Goal: Answer question/provide support: Share knowledge or assist other users

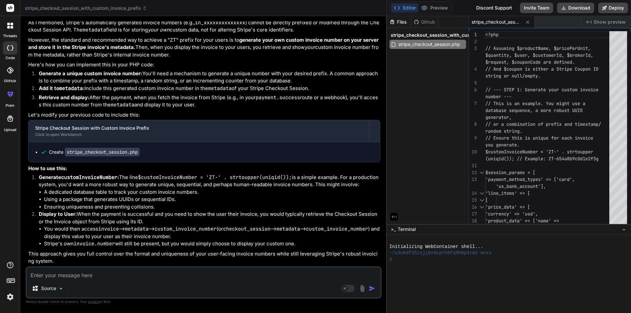
scroll to position [833, 0]
click at [65, 274] on textarea at bounding box center [204, 274] width 354 height 12
type textarea "i"
type textarea "x"
type textarea "i"
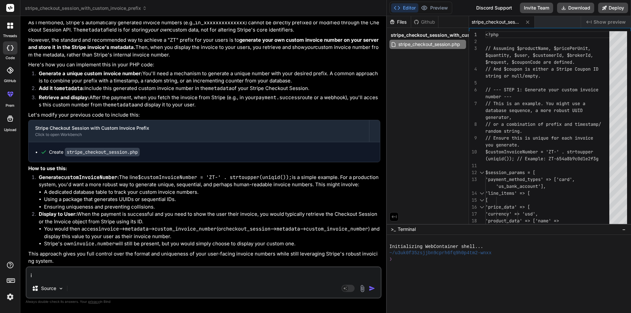
type textarea "x"
type textarea "i w"
type textarea "x"
type textarea "i wa"
type textarea "x"
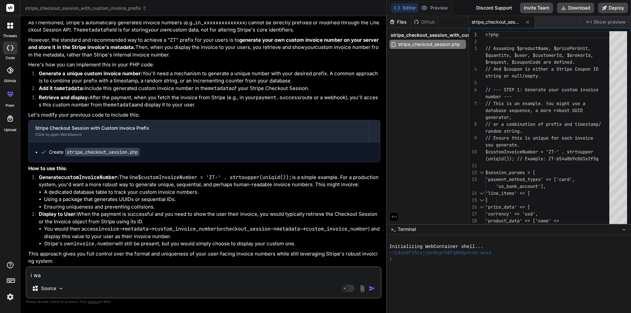
type textarea "i wan"
type textarea "x"
type textarea "i want"
type textarea "x"
type textarea "i want"
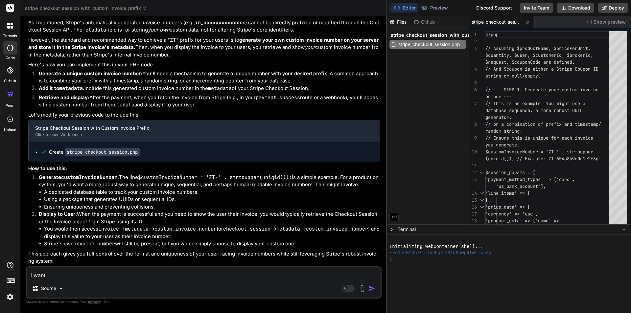
type textarea "x"
type textarea "i want t"
type textarea "x"
type textarea "i want th"
type textarea "x"
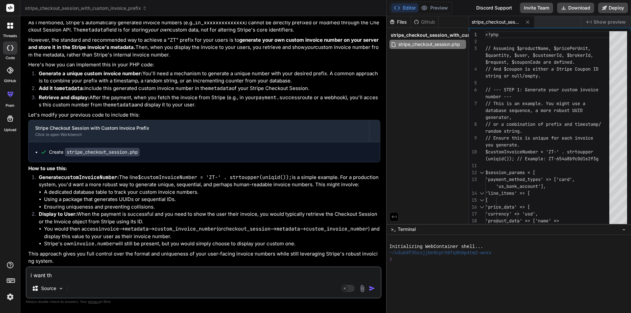
type textarea "i want tha"
type textarea "x"
type textarea "i want that"
type textarea "x"
type textarea "i want that"
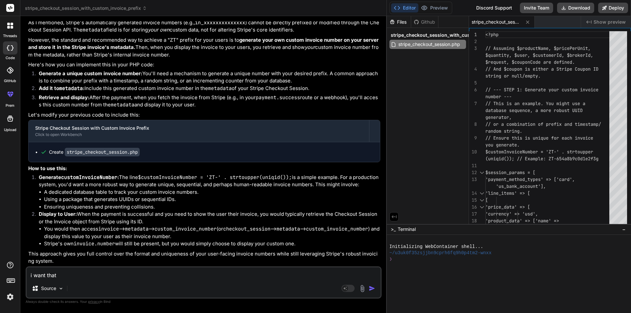
type textarea "x"
type textarea "i want that i"
type textarea "x"
type textarea "i want that"
type textarea "x"
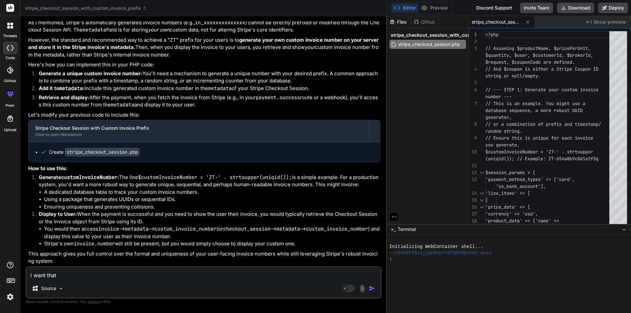
type textarea "i want that w"
type textarea "x"
type textarea "i want that wh"
type textarea "x"
type textarea "i want that whi"
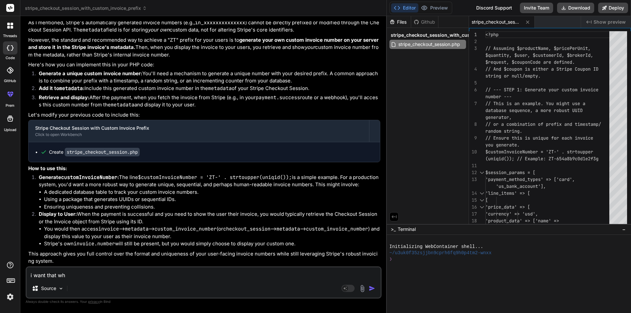
type textarea "x"
type textarea "i want that whil"
type textarea "x"
type textarea "i want that while"
type textarea "x"
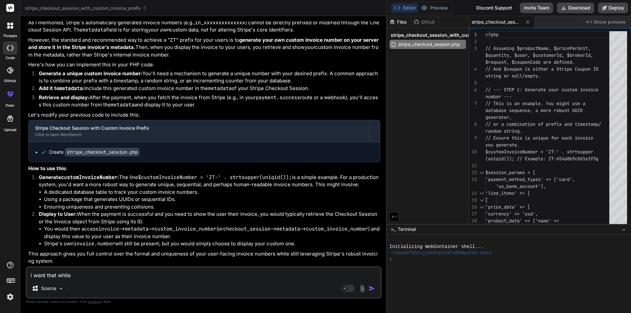
type textarea "i want that while"
type textarea "x"
type textarea "i want that while d"
type textarea "x"
type textarea "i want that while"
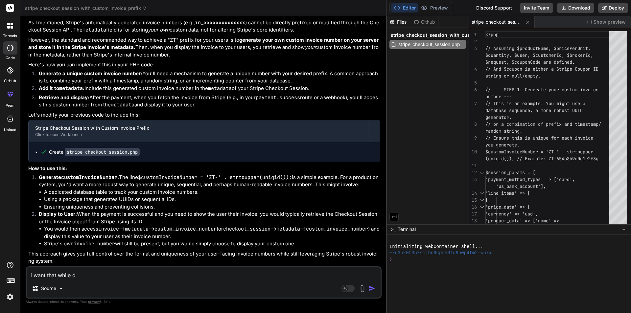
type textarea "x"
type textarea "i want that while g"
type textarea "x"
type textarea "i want that while ge"
type textarea "x"
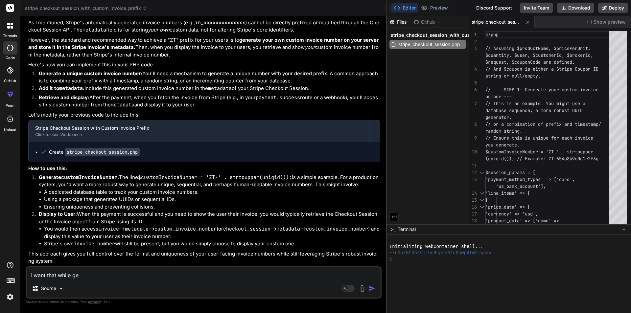
type textarea "i want that while gen"
type textarea "x"
type textarea "i want that while gene"
type textarea "x"
type textarea "i want that while gener"
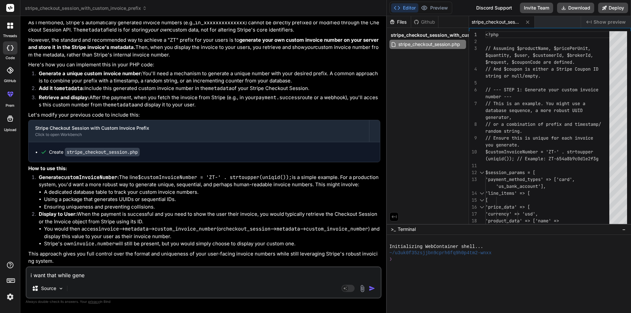
type textarea "x"
type textarea "i want that while genera"
type textarea "x"
type textarea "i want that while generat"
type textarea "x"
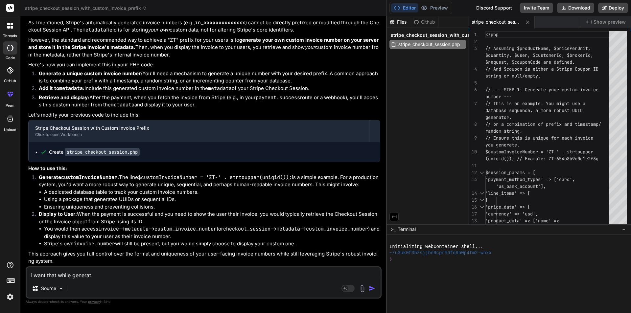
type textarea "i want that while generati"
type textarea "x"
type textarea "i want that while generatin"
type textarea "x"
type textarea "i want that while generating"
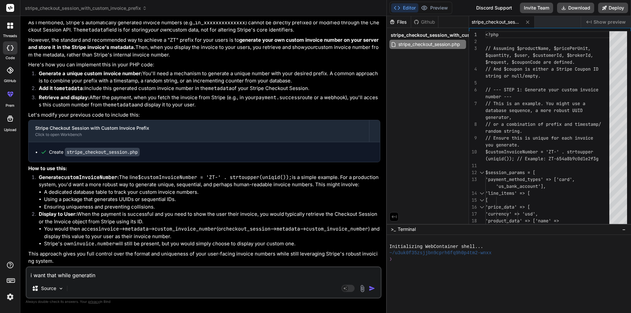
type textarea "x"
type textarea "i want that while generating"
type textarea "x"
type textarea "i want that while generating t"
type textarea "x"
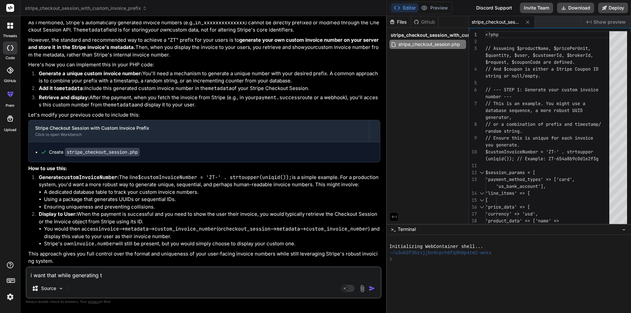
type textarea "i want that while generating th"
type textarea "x"
type textarea "i want that while generating the"
type textarea "x"
type textarea "i want that while generating the"
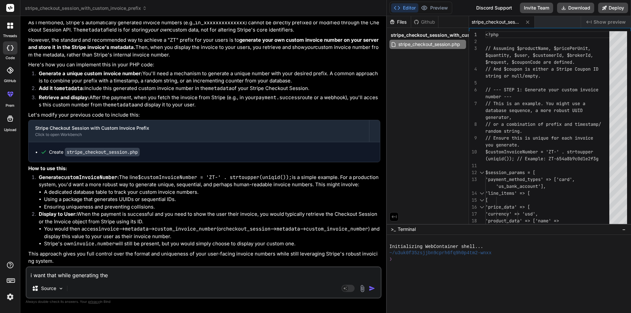
type textarea "x"
type textarea "i want that while generating the i"
type textarea "x"
type textarea "i want that while generating the in"
type textarea "x"
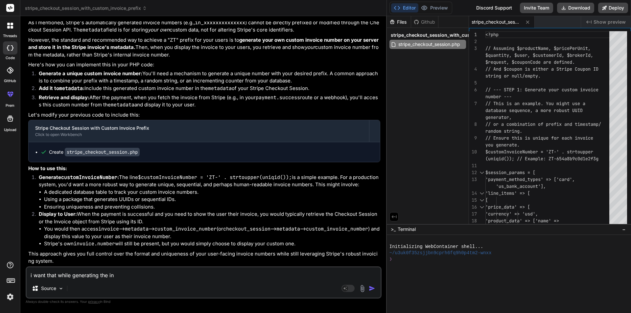
type textarea "i want that while generating the ino"
type textarea "x"
type textarea "i want that while generating the inov"
type textarea "x"
type textarea "i want that while generating the ino"
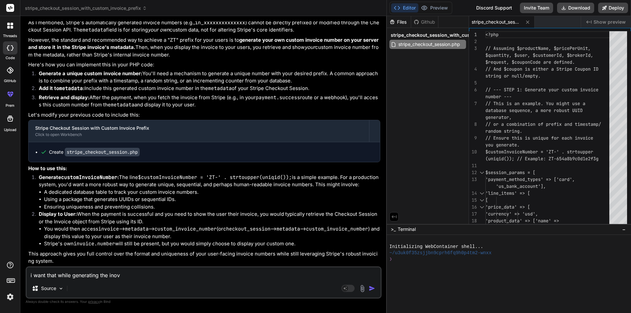
type textarea "x"
type textarea "i want that while generating the in"
type textarea "x"
type textarea "i want that while generating the inv"
type textarea "x"
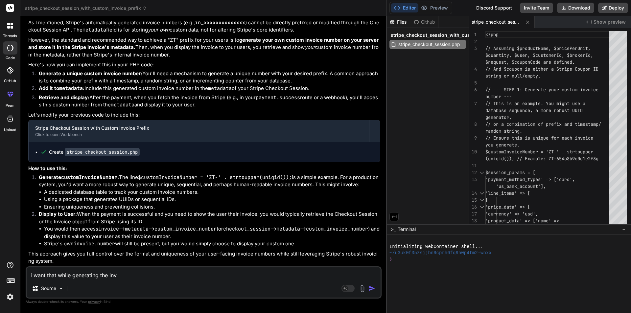
type textarea "i want that while generating the invo"
type textarea "x"
type textarea "i want that while generating the invoi"
type textarea "x"
type textarea "i want that while generating the invoic"
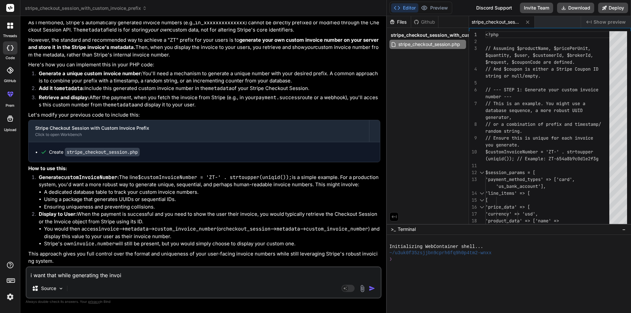
type textarea "x"
type textarea "i want that while generating the invoice"
type textarea "x"
type textarea "i want that while generating the invoice"
type textarea "x"
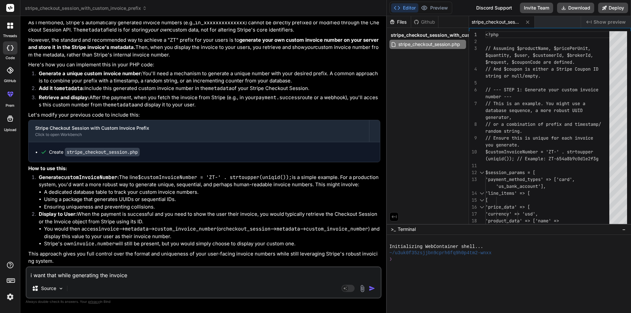
type textarea "i want that while generating the invoice f"
type textarea "x"
type textarea "i want that while generating the invoice fi"
type textarea "x"
type textarea "i want that while generating the invoice fir"
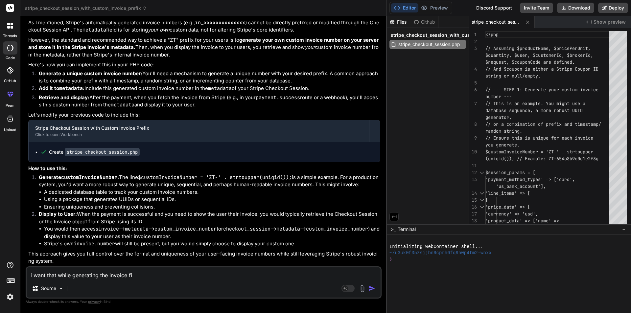
type textarea "x"
type textarea "i want that while generating the invoice firt"
type textarea "x"
type textarea "i want that while generating the invoice fir"
type textarea "x"
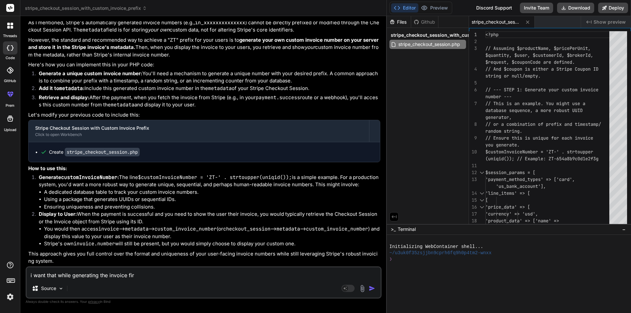
type textarea "i want that while generating the invoice fi"
type textarea "x"
type textarea "i want that while generating the invoice fis"
type textarea "x"
type textarea "i want that while generating the invoice fist"
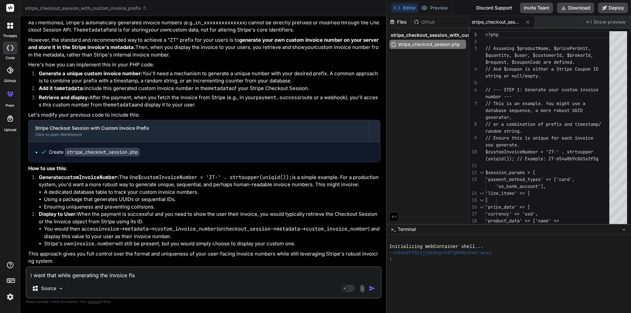
type textarea "x"
type textarea "i want that while generating the invoice fis"
type textarea "x"
type textarea "i want that while generating the invoice fi"
type textarea "x"
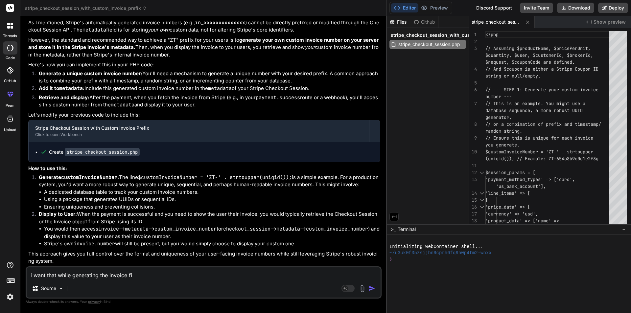
type textarea "i want that while generating the invoice fir"
type textarea "x"
type textarea "i want that while generating the invoice firs"
type textarea "x"
type textarea "i want that while generating the invoice first"
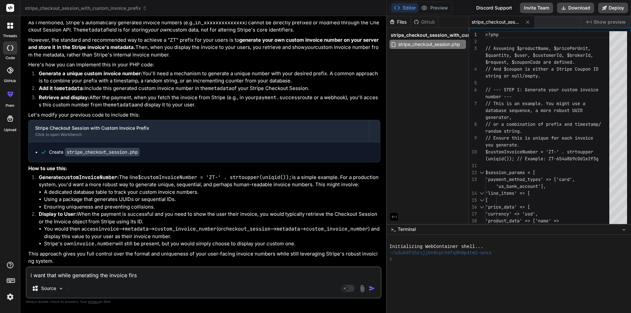
type textarea "x"
type textarea "i want that while generating the invoice first"
type textarea "x"
type textarea "i want that while generating the invoice first t"
type textarea "x"
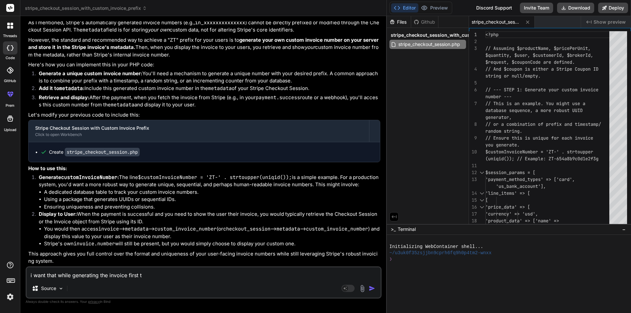
type textarea "i want that while generating the invoice first th"
type textarea "x"
type textarea "i want that while generating the invoice first the"
type textarea "x"
type textarea "i want that while generating the invoice first the"
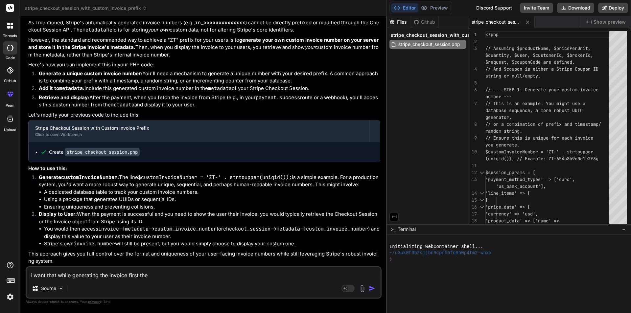
type textarea "x"
type textarea "i want that while generating the invoice first the i"
type textarea "x"
type textarea "i want that while generating the invoice first the in"
type textarea "x"
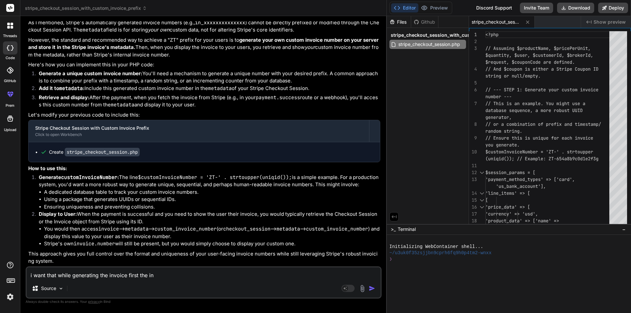
type textarea "i want that while generating the invoice first the inv"
type textarea "x"
type textarea "i want that while generating the invoice first the invo"
type textarea "x"
type textarea "i want that while generating the invoice first the invoi"
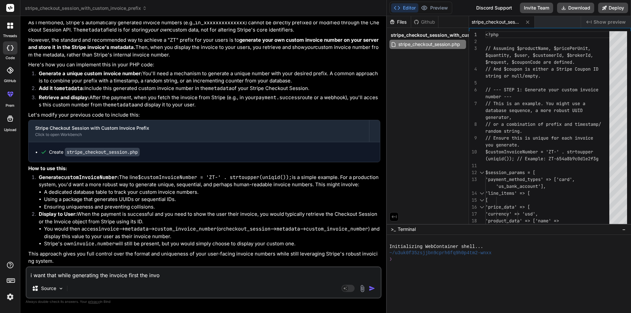
type textarea "x"
type textarea "i want that while generating the invoice first the invoic"
type textarea "x"
type textarea "i want that while generating the invoice first the invoice"
type textarea "x"
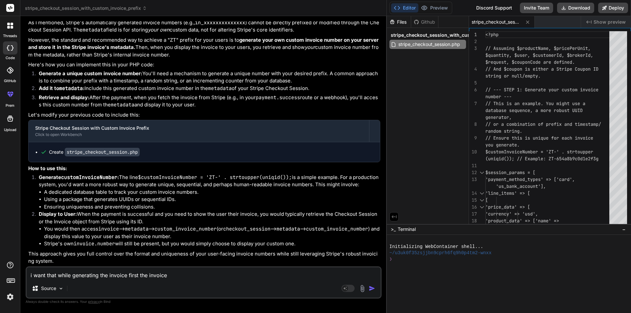
type textarea "i want that while generating the invoice first the invoice"
type textarea "x"
type textarea "i want that while generating the invoice first the invoice i"
type textarea "x"
type textarea "i want that while generating the invoice first the invoice is"
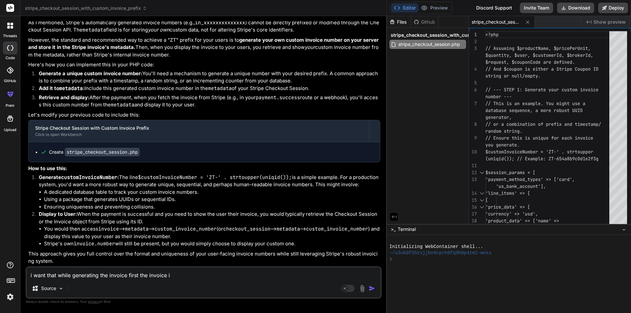
type textarea "x"
type textarea "i want that while generating the invoice first the invoice is"
type textarea "x"
type textarea "i want that while generating the invoice first the invoice is i"
type textarea "x"
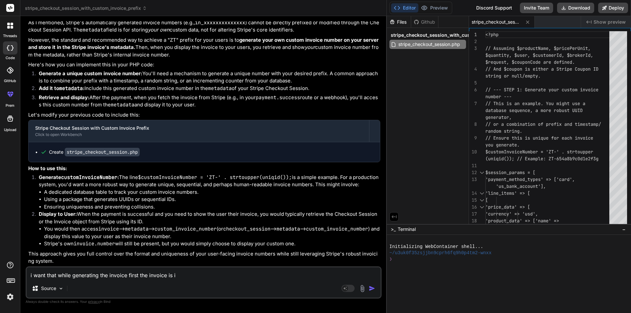
type textarea "i want that while generating the invoice first the invoice is in"
type textarea "x"
type textarea "i want that while generating the invoice first the invoice is int"
type textarea "x"
type textarea "i want that while generating the invoice first the invoice is int"
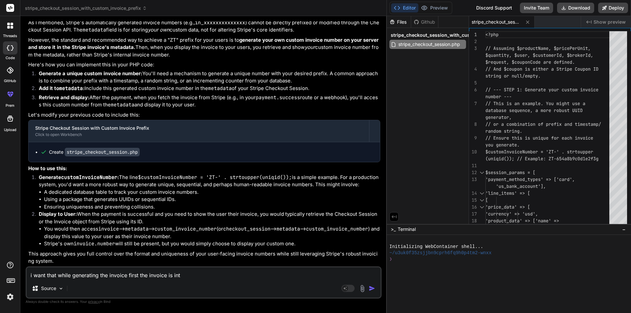
type textarea "x"
type textarea "i want that while generating the invoice first the invoice is int"
type textarea "x"
type textarea "i want that while generating the invoice first the invoice is in"
type textarea "x"
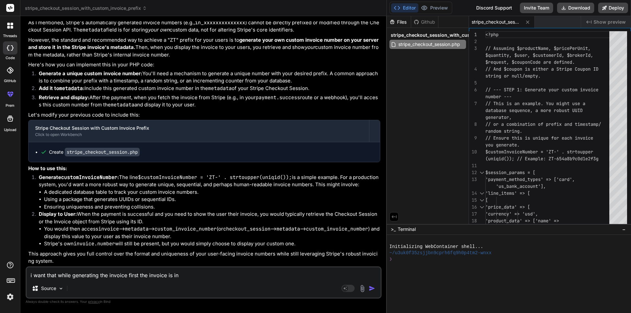
type textarea "i want that while generating the invoice first the invoice is in"
type textarea "x"
type textarea "i want that while generating the invoice first the invoice is in o"
type textarea "x"
type textarea "i want that while generating the invoice first the invoice is in op"
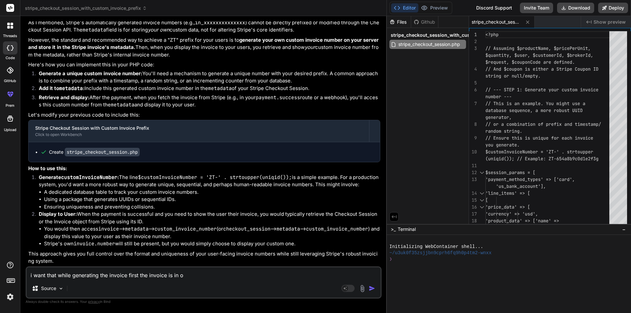
type textarea "x"
type textarea "i want that while generating the invoice first the invoice is in ope"
type textarea "x"
type textarea "i want that while generating the invoice first the invoice is in open"
type textarea "x"
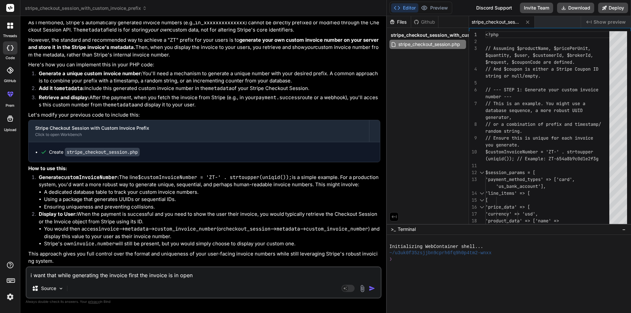
type textarea "i want that while generating the invoice first the invoice is in open"
type textarea "x"
type textarea "i want that while generating the invoice first the invoice is in open s"
type textarea "x"
type textarea "i want that while generating the invoice first the invoice is in open st"
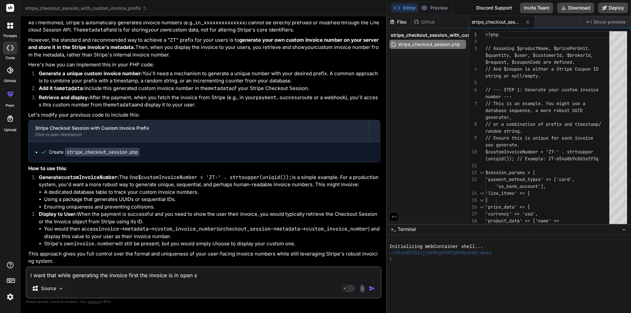
type textarea "x"
type textarea "i want that while generating the invoice first the invoice is in open sta"
type textarea "x"
type textarea "i want that while generating the invoice first the invoice is in open stat"
type textarea "x"
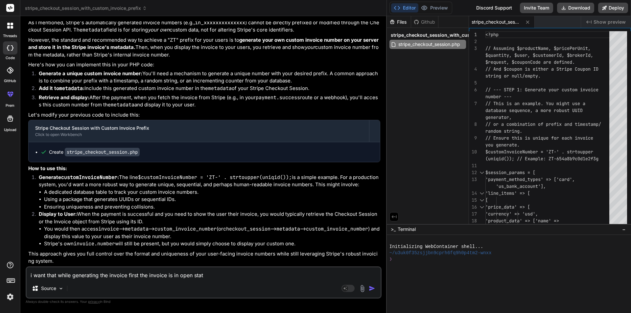
type textarea "i want that while generating the invoice first the invoice is in open stat"
type textarea "x"
type textarea "i want that while generating the invoice first the invoice is in open stat"
type textarea "x"
type textarea "i want that while generating the invoice first the invoice is in open state"
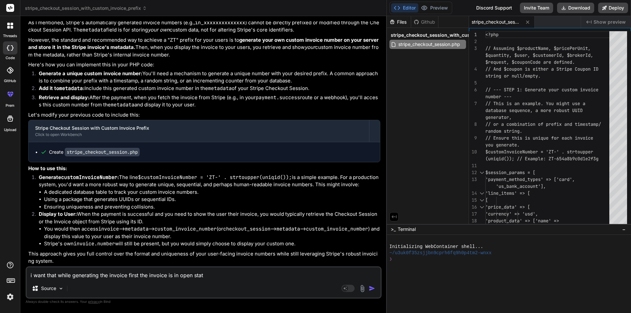
type textarea "x"
type textarea "i want that while generating the invoice first the invoice is in open state"
type textarea "x"
type textarea "i want that while generating the invoice first the invoice is in open state s"
type textarea "x"
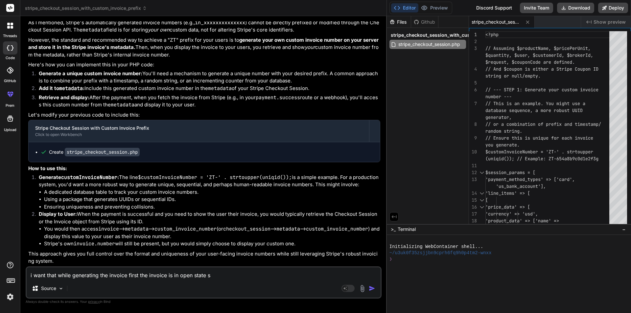
type textarea "i want that while generating the invoice first the invoice is in open state so"
type textarea "x"
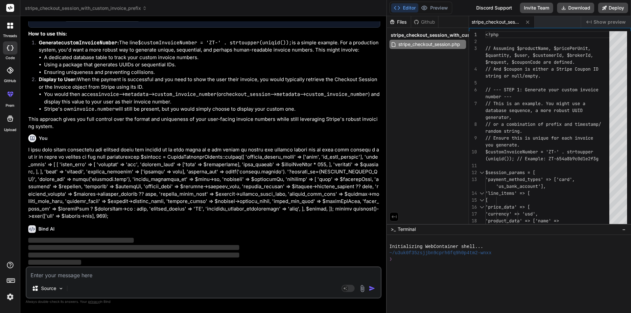
scroll to position [968, 0]
click at [57, 291] on div "Source" at bounding box center [47, 288] width 37 height 13
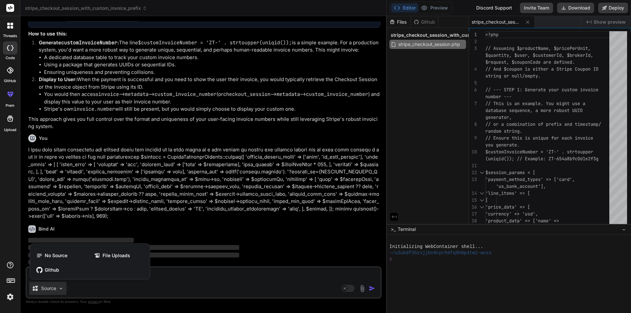
click at [201, 220] on div at bounding box center [315, 156] width 631 height 313
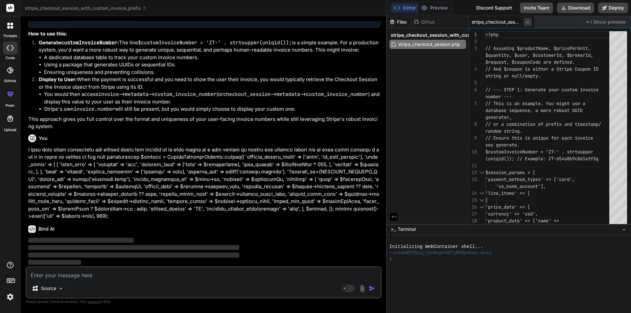
click at [527, 20] on icon at bounding box center [528, 22] width 6 height 6
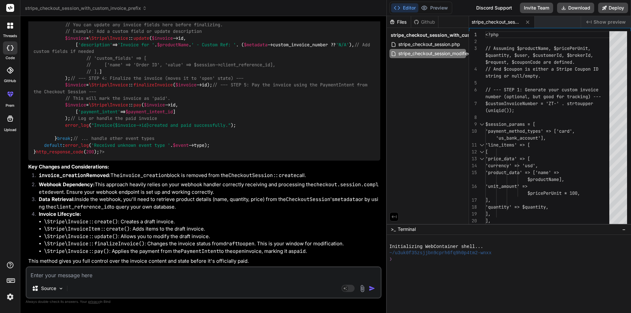
scroll to position [1590, 0]
click at [117, 277] on textarea at bounding box center [204, 274] width 354 height 12
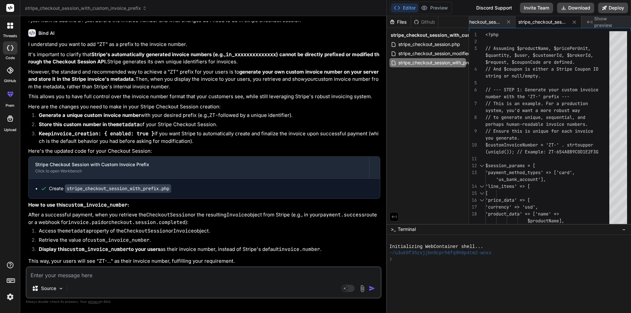
scroll to position [2184, 0]
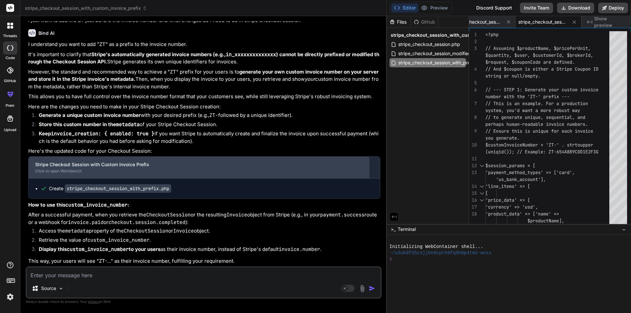
click at [114, 168] on div "Stripe Checkout Session with Custom Invoice Prefix" at bounding box center [199, 164] width 328 height 7
click at [71, 174] on div "Click to open Workbench" at bounding box center [199, 171] width 328 height 5
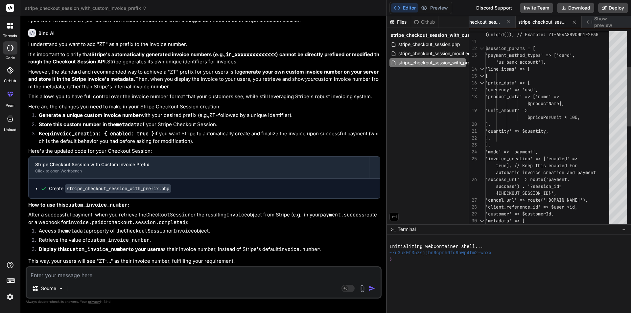
scroll to position [0, 0]
click at [579, 162] on div "'custom_invoice_number' => 'customer' => $customerId, 'metadata' => [ {CHECKOUT…" at bounding box center [550, 235] width 128 height 642
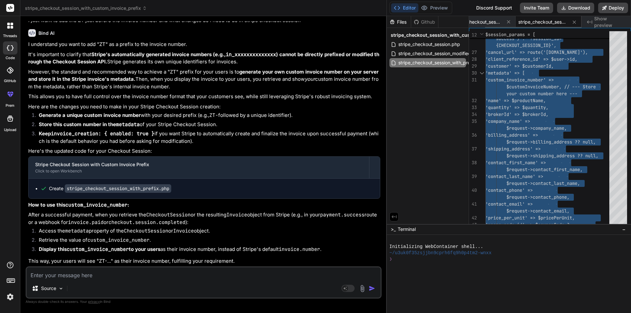
click at [538, 20] on span "stripe_checkout_session_with_prefix.php" at bounding box center [543, 22] width 49 height 7
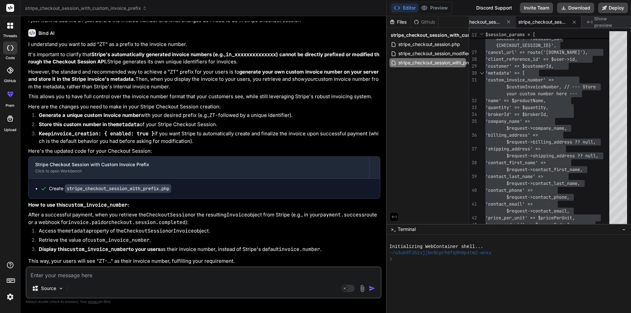
click at [596, 22] on span "Show preview" at bounding box center [611, 21] width 32 height 13
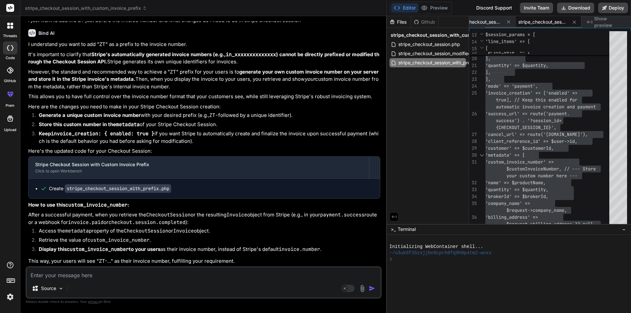
click at [546, 25] on div "stripe_checkout_session_with_prefix.php" at bounding box center [549, 22] width 66 height 12
click at [547, 19] on span "stripe_checkout_session_with_prefix.php" at bounding box center [543, 22] width 49 height 7
click at [576, 21] on icon at bounding box center [575, 22] width 6 height 6
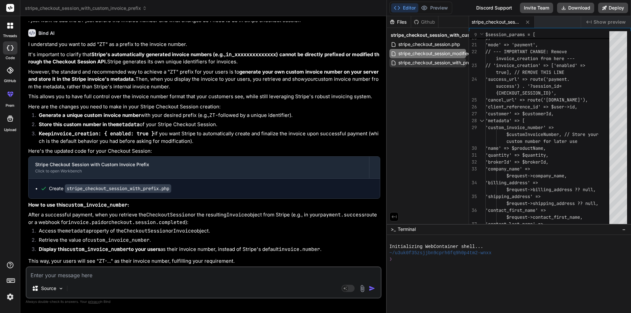
click at [448, 63] on span "stripe_checkout_session_with_prefix.php" at bounding box center [442, 63] width 88 height 8
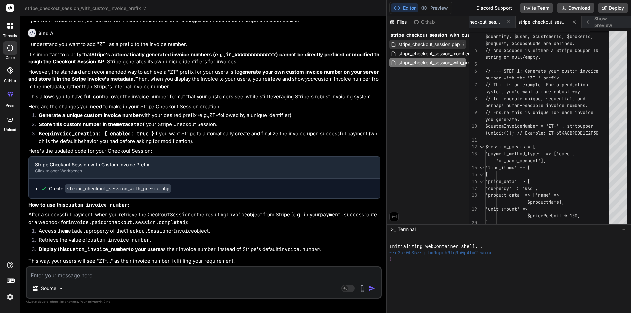
click at [465, 43] on icon at bounding box center [463, 44] width 5 height 5
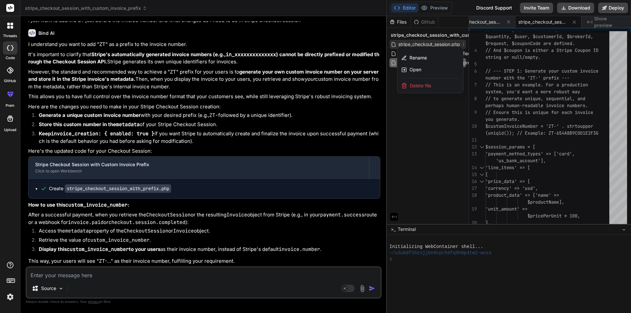
click at [432, 85] on div "Delete file" at bounding box center [431, 86] width 66 height 14
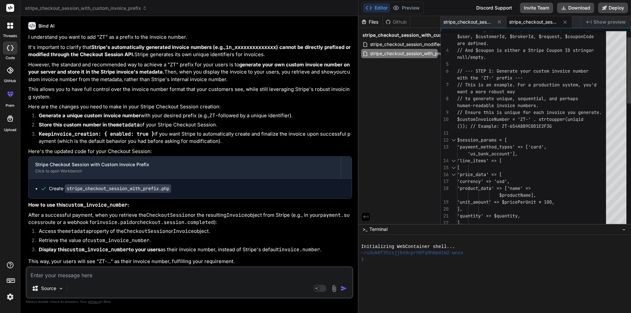
scroll to position [2257, 0]
drag, startPoint x: 387, startPoint y: 78, endPoint x: 349, endPoint y: 85, distance: 38.8
click at [349, 85] on div "Bind AI Web Search Created with Pixso. Code Generator You hello Bind AI 🔹 Proje…" at bounding box center [188, 164] width 337 height 297
click at [440, 71] on div "3 4 5 6 7 8 9 10 11 12 13 14 15 16 17 18 19 20 21 22 23 // Assuming $productNam…" at bounding box center [535, 129] width 191 height 196
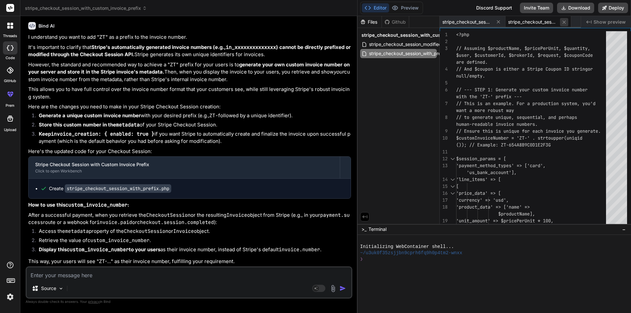
click at [563, 21] on icon at bounding box center [564, 21] width 3 height 3
